Goal: Information Seeking & Learning: Learn about a topic

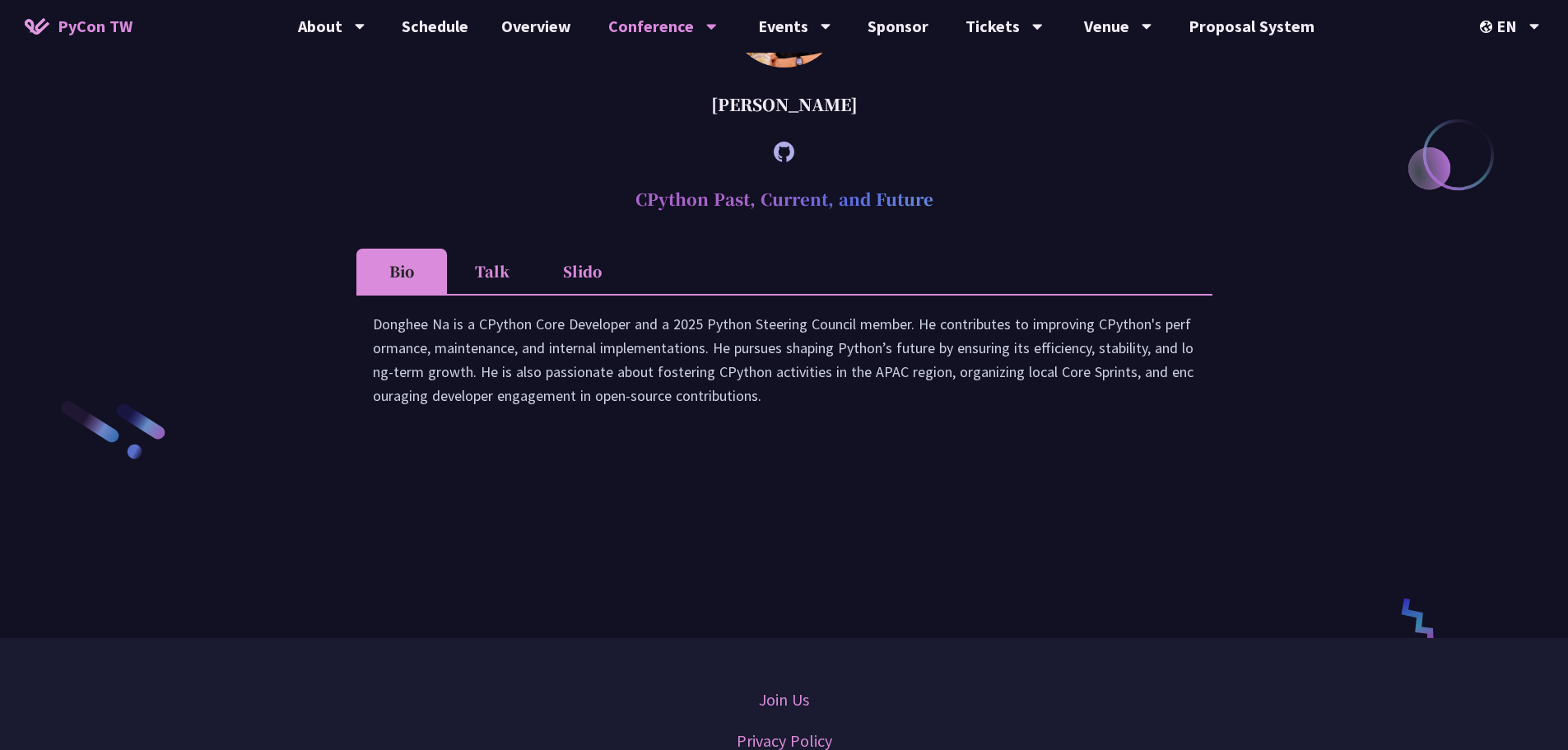
scroll to position [2289, 0]
drag, startPoint x: 1255, startPoint y: 375, endPoint x: 992, endPoint y: 463, distance: 277.3
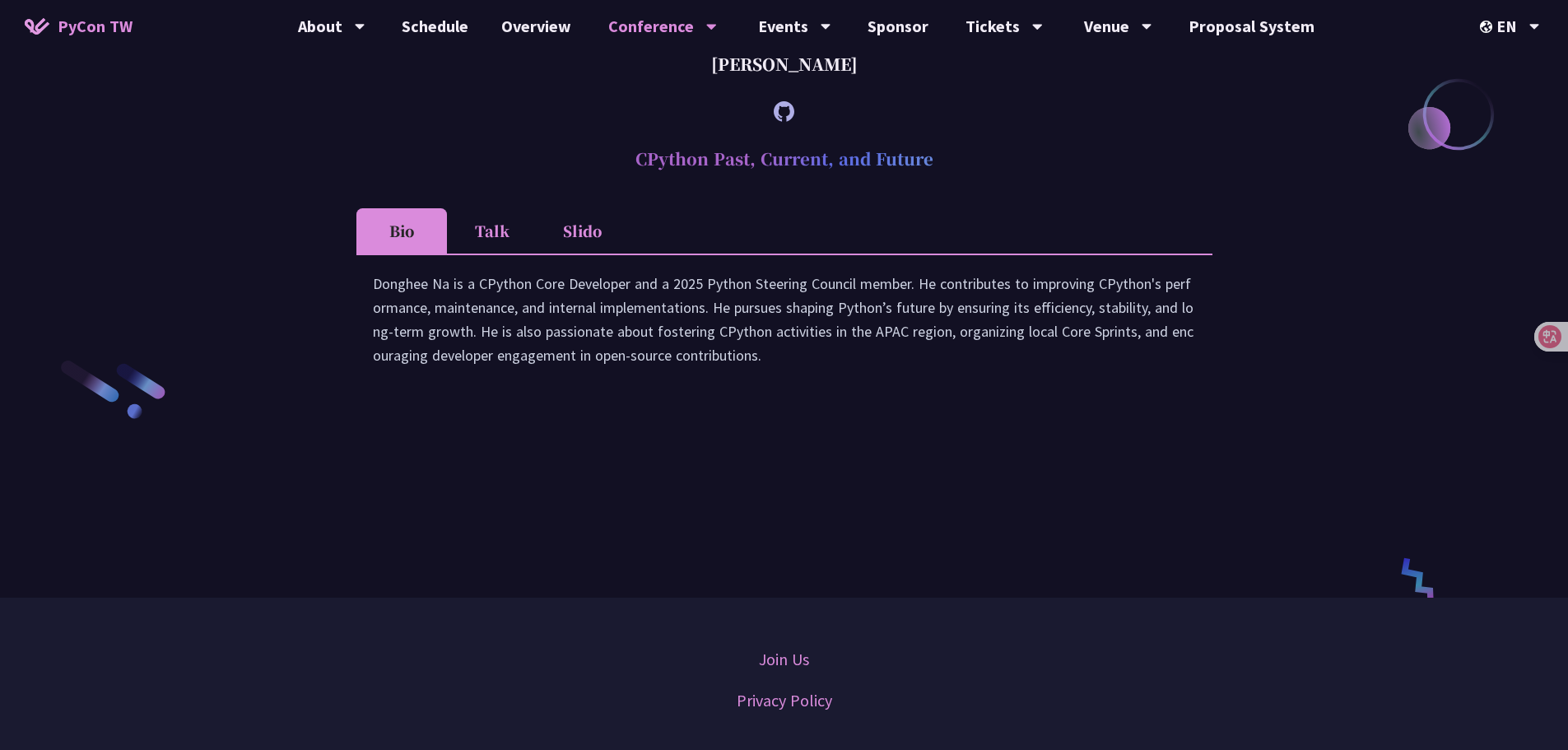
scroll to position [2243, 0]
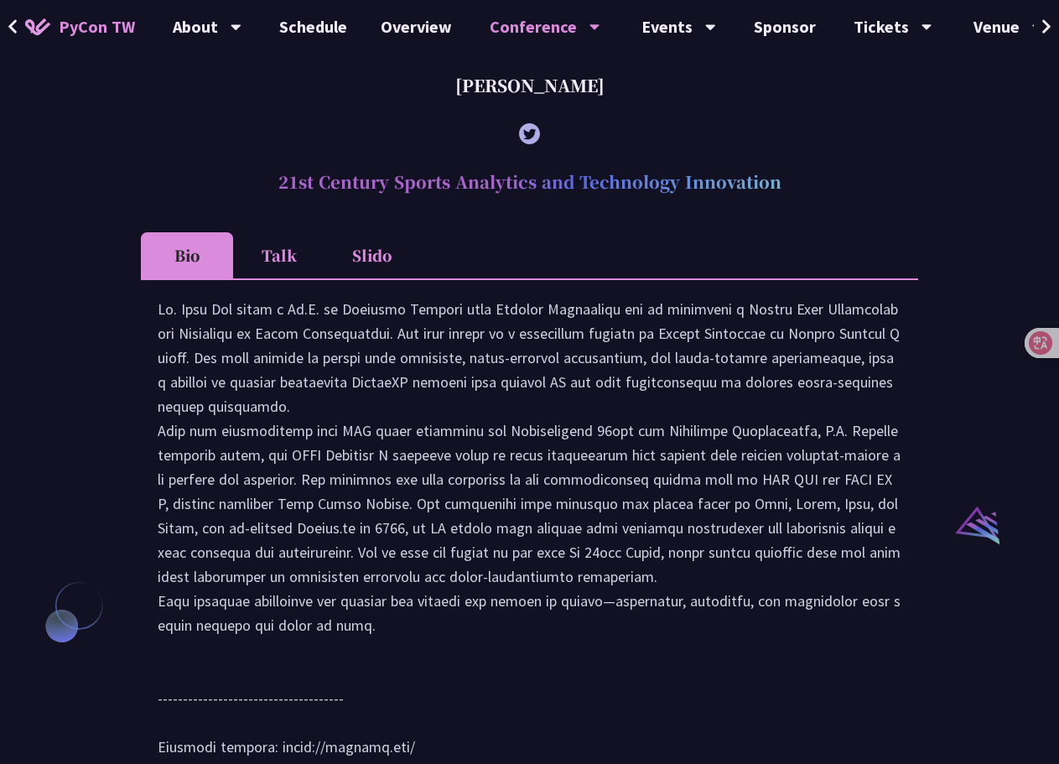
scroll to position [1471, 0]
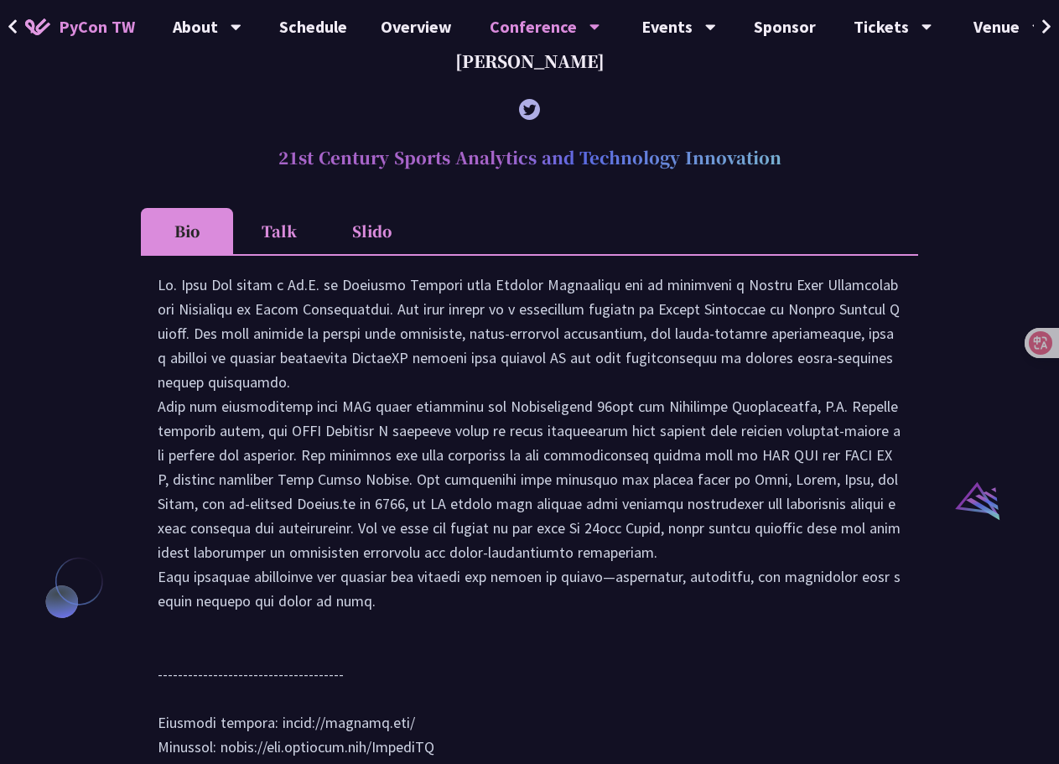
click at [802, 455] on div at bounding box center [530, 524] width 744 height 503
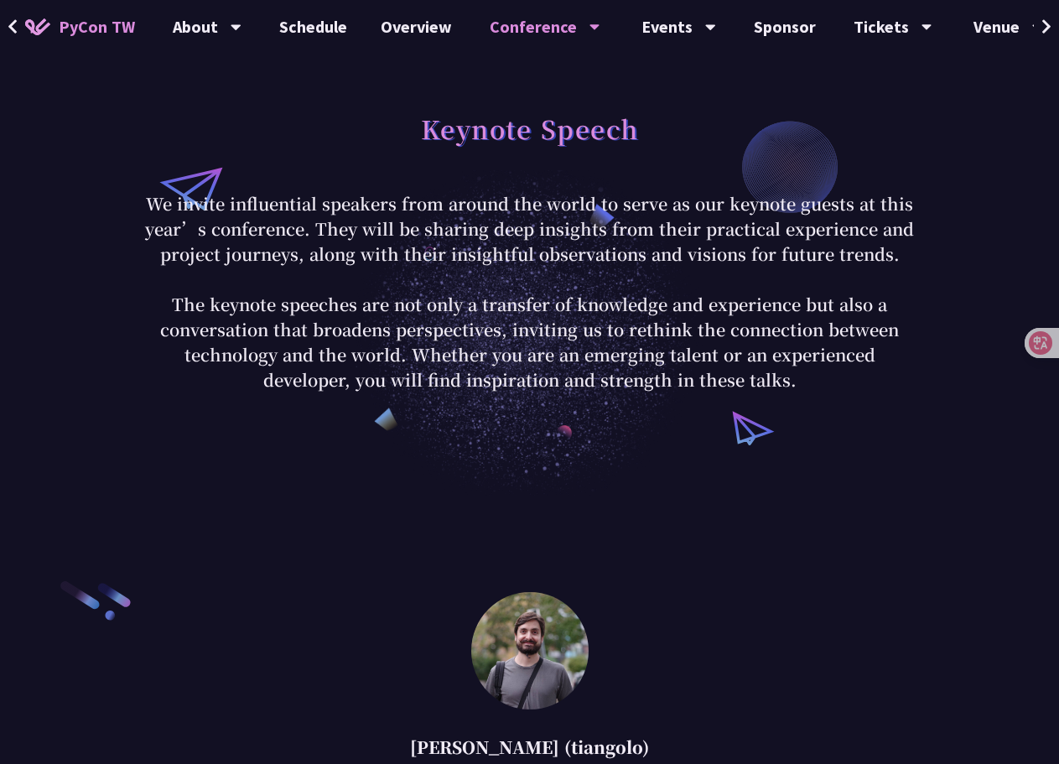
drag, startPoint x: 704, startPoint y: 665, endPoint x: 647, endPoint y: 729, distance: 85.5
click at [746, 730] on div "[PERSON_NAME] (tiangolo)" at bounding box center [529, 747] width 777 height 50
